Goal: Find specific page/section

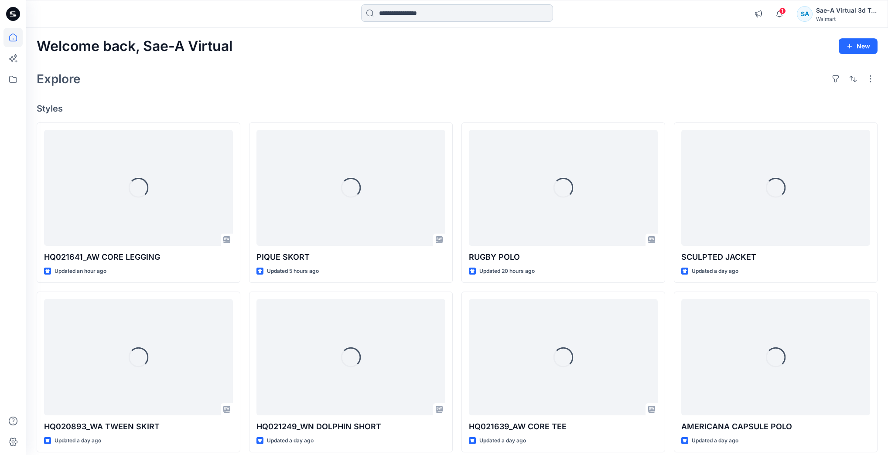
click at [536, 14] on input at bounding box center [457, 12] width 192 height 17
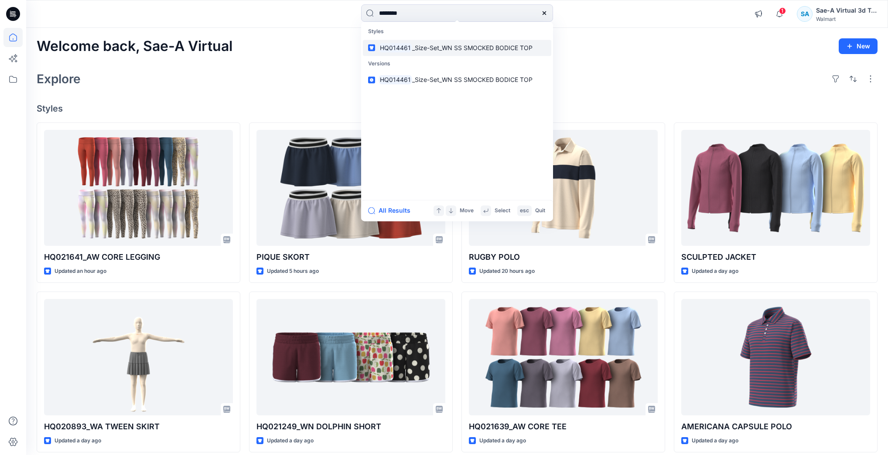
type input "********"
click at [485, 51] on p "HQ014461 _Size-Set_WN SS SMOCKED BODICE TOP" at bounding box center [456, 47] width 154 height 9
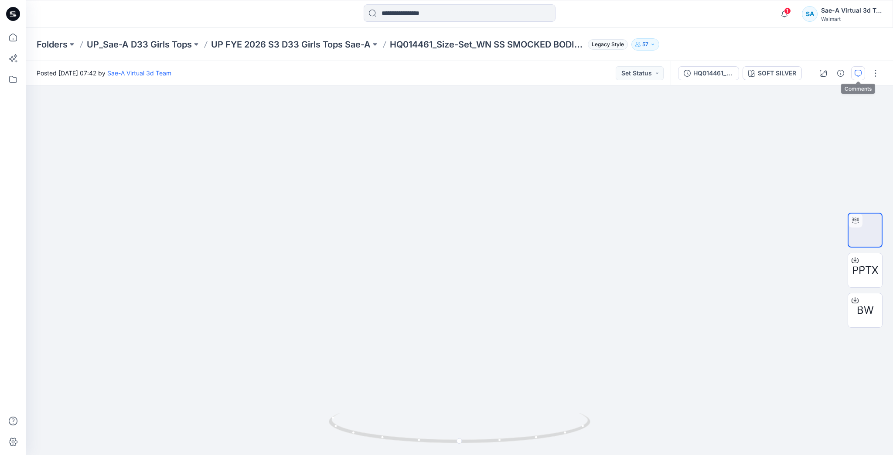
click at [855, 74] on icon "button" at bounding box center [858, 73] width 7 height 7
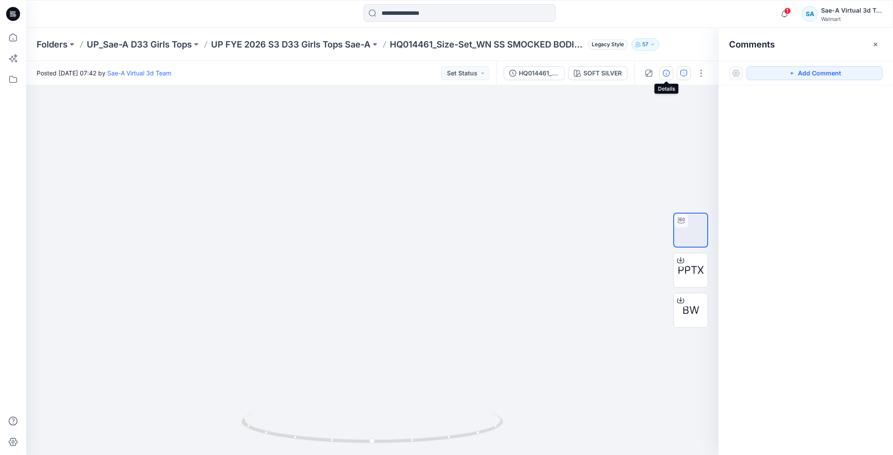
click at [670, 74] on icon "button" at bounding box center [666, 73] width 7 height 7
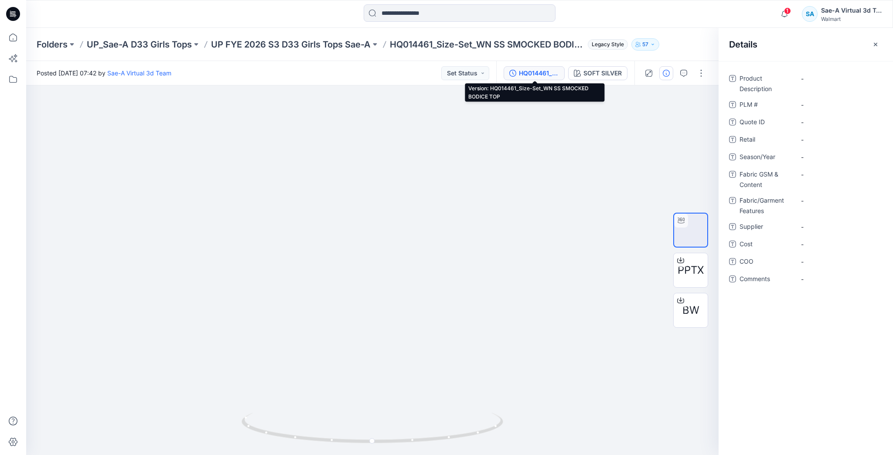
click at [512, 73] on icon "button" at bounding box center [513, 73] width 7 height 7
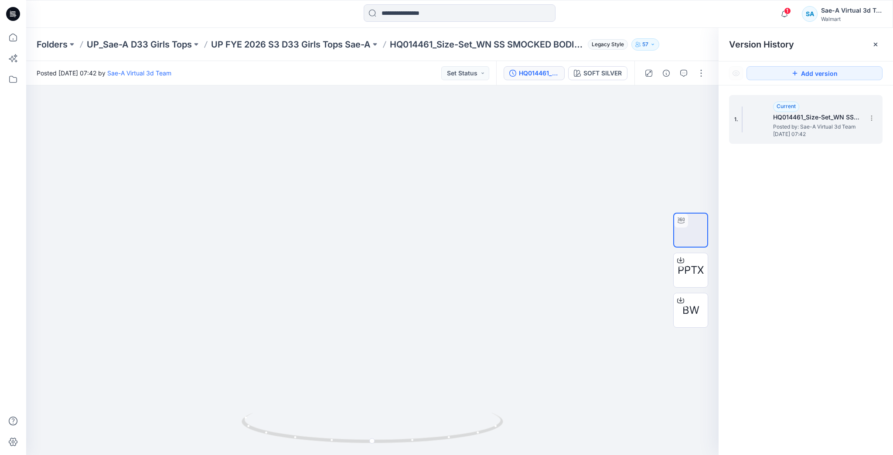
click at [810, 127] on span "Posted by: Sae-A Virtual 3d Team" at bounding box center [816, 127] width 87 height 9
drag, startPoint x: 435, startPoint y: 435, endPoint x: 504, endPoint y: 408, distance: 74.1
click at [508, 412] on div at bounding box center [372, 271] width 693 height 370
click at [341, 47] on p "UP FYE 2026 S3 D33 Girls Tops Sae-A" at bounding box center [291, 44] width 160 height 12
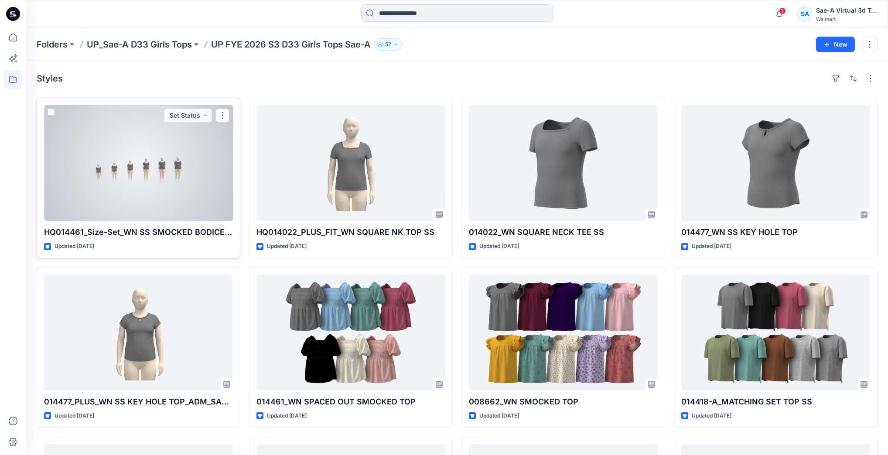
click at [188, 162] on div at bounding box center [138, 163] width 189 height 116
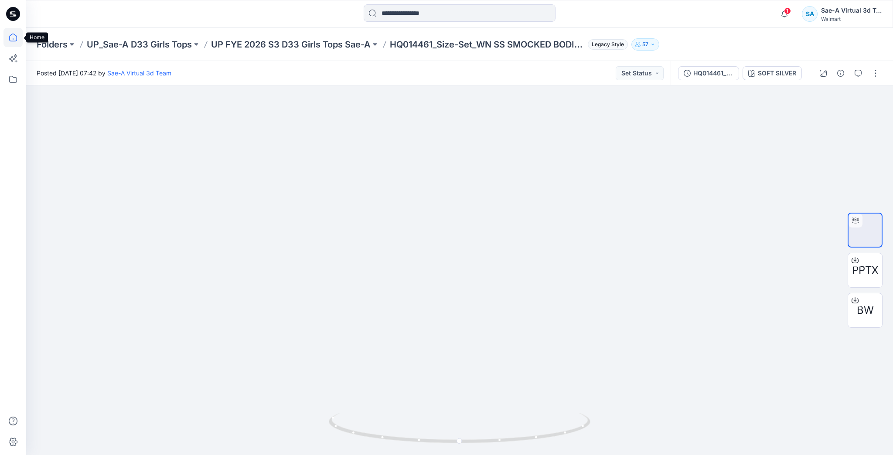
click at [19, 41] on icon at bounding box center [12, 37] width 19 height 19
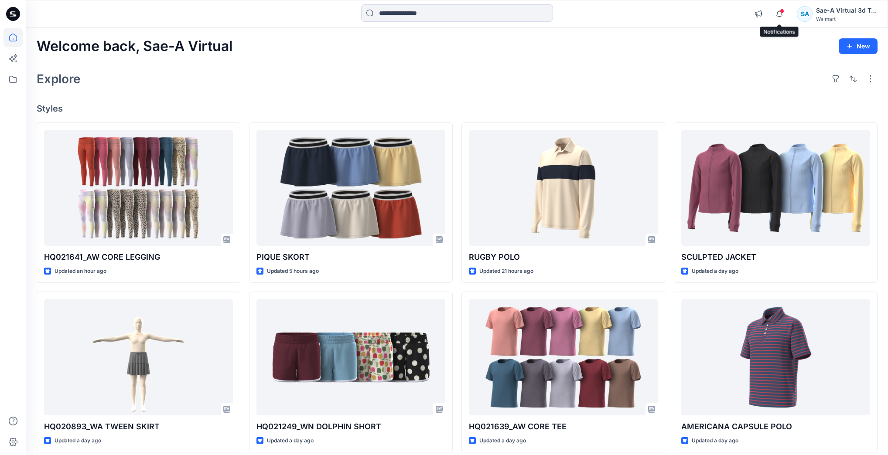
click at [784, 9] on span at bounding box center [782, 11] width 4 height 5
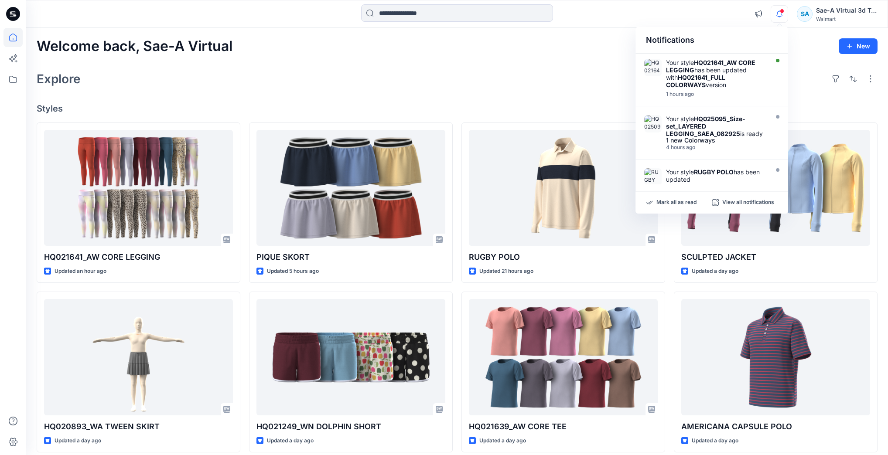
click at [542, 81] on div "Explore" at bounding box center [457, 78] width 841 height 21
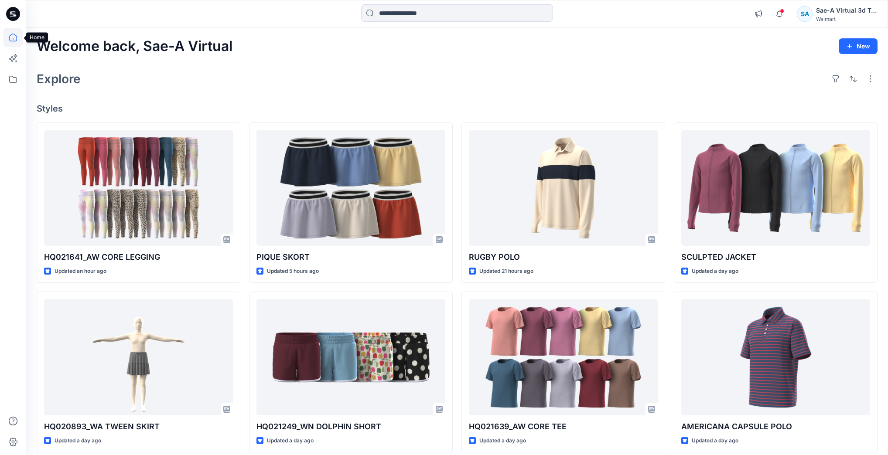
click at [15, 41] on icon at bounding box center [13, 38] width 8 height 8
click at [14, 38] on icon at bounding box center [12, 37] width 19 height 19
click at [13, 38] on icon at bounding box center [13, 39] width 0 height 2
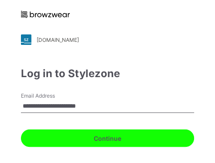
click at [69, 140] on button "Continue" at bounding box center [107, 138] width 173 height 17
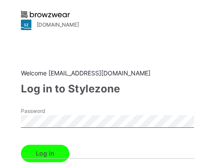
click at [52, 155] on button "Log in" at bounding box center [45, 153] width 48 height 17
